Goal: Task Accomplishment & Management: Manage account settings

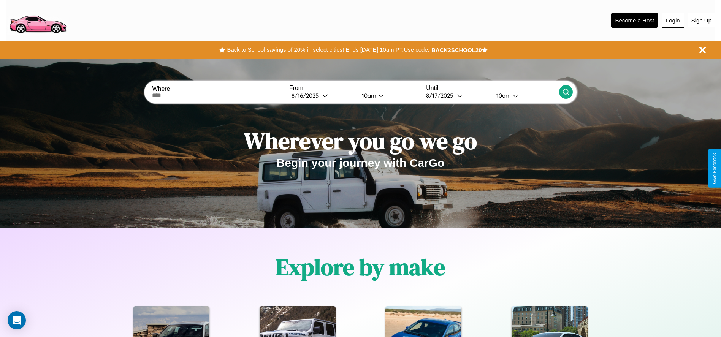
click at [673, 20] on button "Login" at bounding box center [673, 20] width 22 height 14
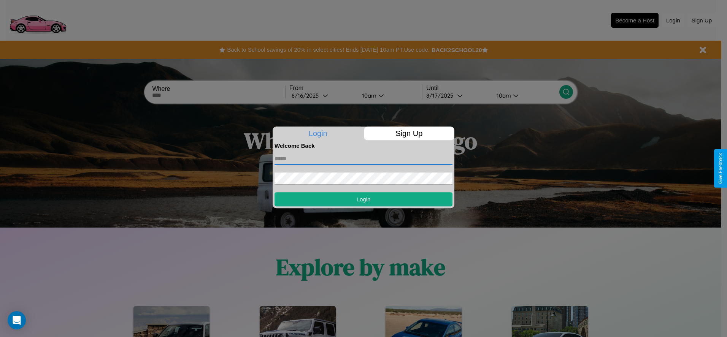
click at [363, 159] on input "text" at bounding box center [363, 159] width 178 height 12
type input "**********"
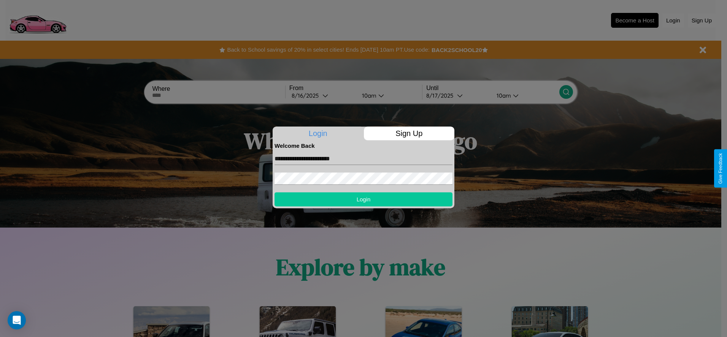
click at [363, 199] on button "Login" at bounding box center [363, 199] width 178 height 14
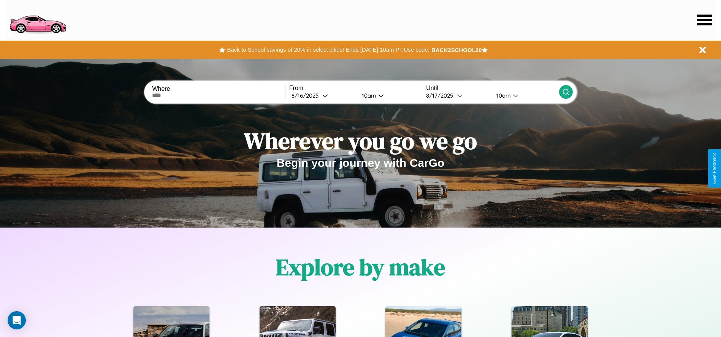
click at [704, 20] on icon at bounding box center [704, 19] width 15 height 11
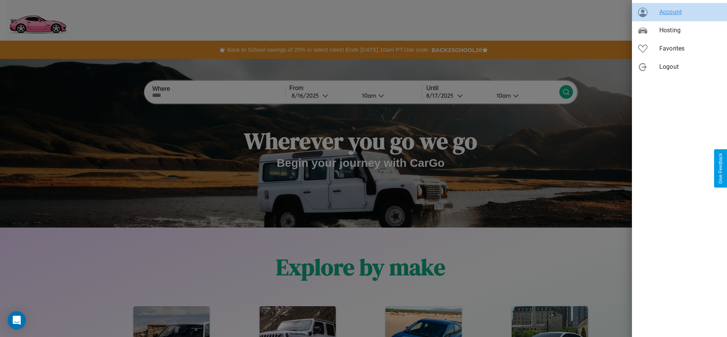
click at [679, 12] on span "Account" at bounding box center [690, 12] width 62 height 9
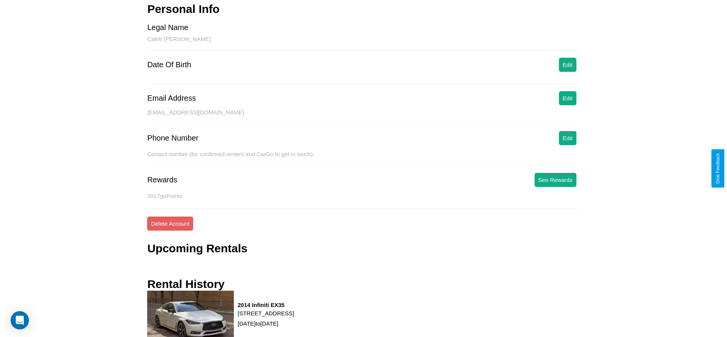
scroll to position [83, 0]
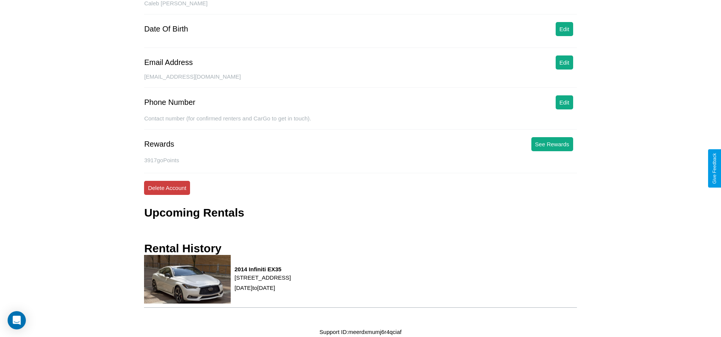
click at [167, 188] on button "Delete Account" at bounding box center [167, 188] width 46 height 14
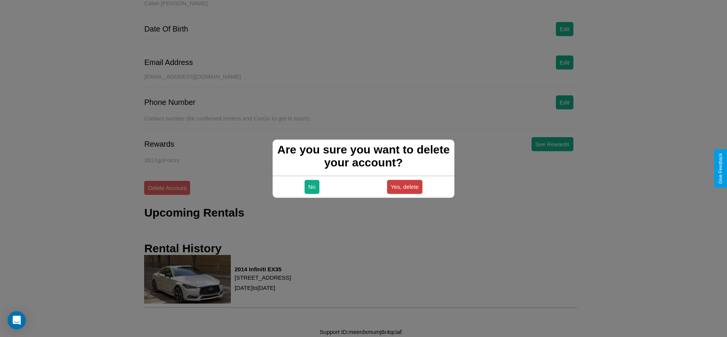
click at [404, 187] on button "Yes, delete" at bounding box center [405, 187] width 36 height 14
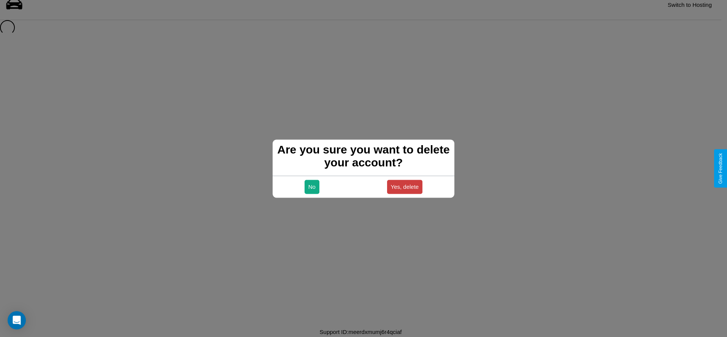
scroll to position [10, 0]
